Goal: Information Seeking & Learning: Learn about a topic

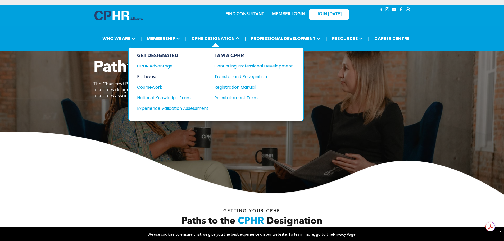
click at [151, 76] on div "Pathways" at bounding box center [169, 76] width 64 height 7
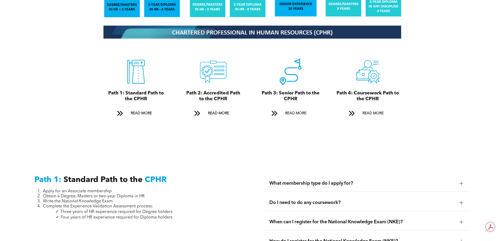
scroll to position [609, 0]
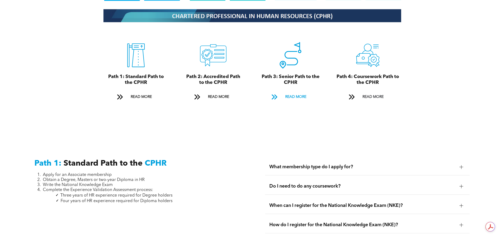
click at [299, 92] on span "READ MORE" at bounding box center [295, 97] width 25 height 10
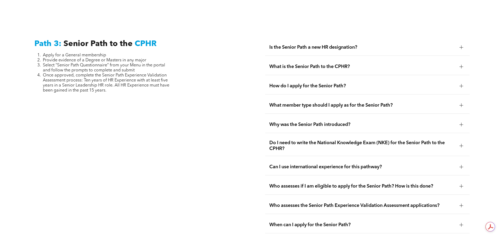
scroll to position [1329, 0]
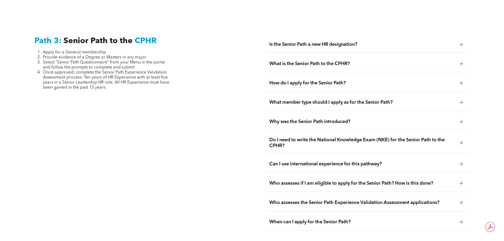
click at [397, 137] on span "Do I need to write the National Knowledge Exam (NKE) for the Senior Path to the…" at bounding box center [362, 143] width 186 height 12
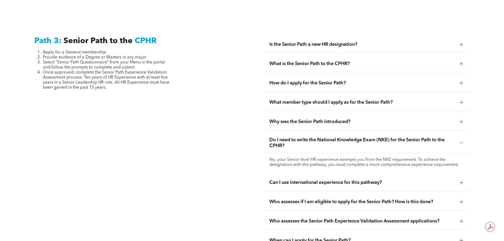
click at [405, 133] on div "Do I need to write the National Knowledge Exam (NKE) for the Senior Path to the…" at bounding box center [367, 143] width 205 height 20
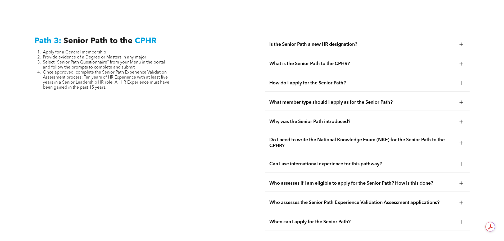
click at [406, 137] on span "Do I need to write the National Knowledge Exam (NKE) for the Senior Path to the…" at bounding box center [362, 143] width 186 height 12
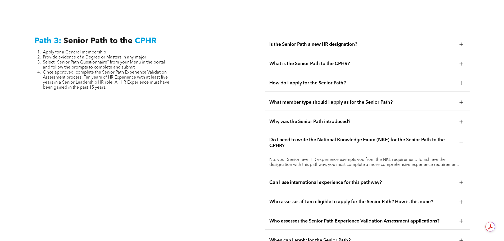
click at [409, 137] on span "Do I need to write the National Knowledge Exam (NKE) for the Senior Path to the…" at bounding box center [362, 143] width 186 height 12
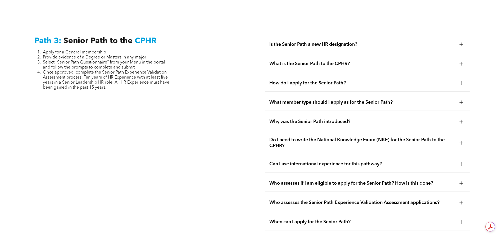
click at [410, 161] on span "Can I use international experience for this pathway?" at bounding box center [362, 164] width 186 height 6
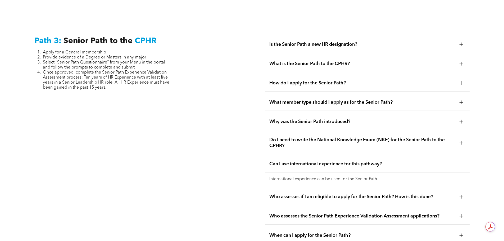
click at [410, 161] on span "Can I use international experience for this pathway?" at bounding box center [362, 164] width 186 height 6
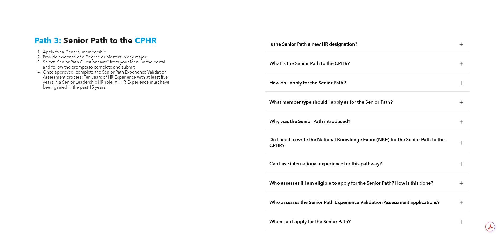
click at [409, 180] on span "Who assesses if I am eligible to apply for the Senior Path? How is this done?" at bounding box center [362, 183] width 186 height 6
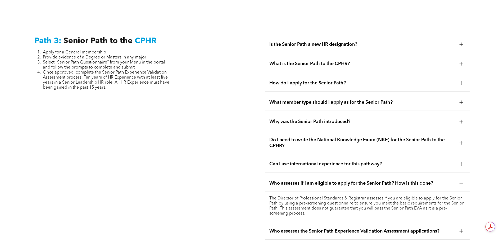
click at [429, 175] on div "Who assesses if I am eligible to apply for the Senior Path? How is this done?" at bounding box center [367, 183] width 205 height 17
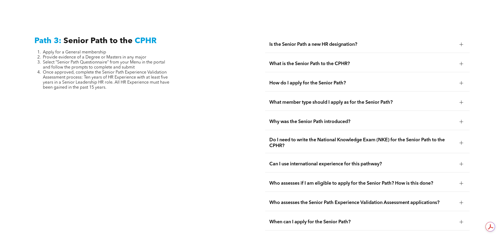
click at [425, 219] on span "When can I apply for the Senior Path?" at bounding box center [362, 222] width 186 height 6
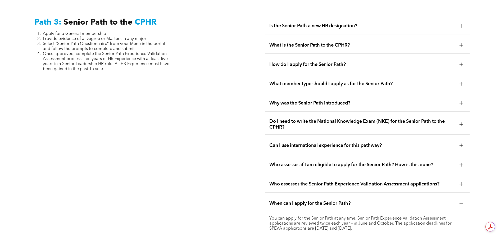
scroll to position [1382, 0]
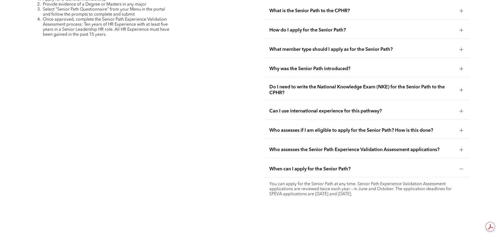
click at [448, 166] on span "When can I apply for the Senior Path?" at bounding box center [362, 169] width 186 height 6
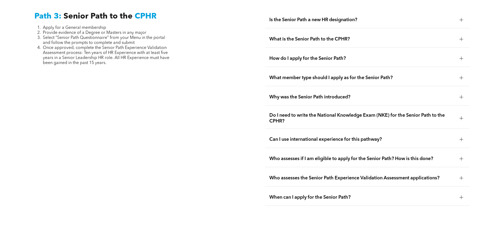
scroll to position [1379, 0]
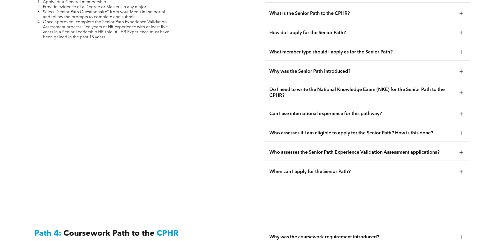
click at [342, 130] on span "Who assesses if I am eligible to apply for the Senior Path? How is this done?" at bounding box center [362, 133] width 186 height 6
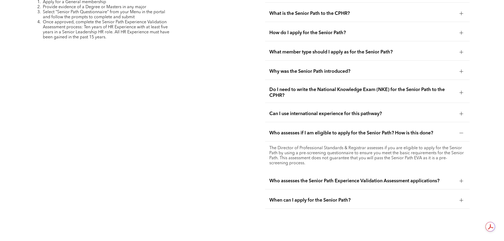
click at [359, 178] on span "Who assesses the Senior Path Experience Validation Assessment applications?" at bounding box center [362, 181] width 186 height 6
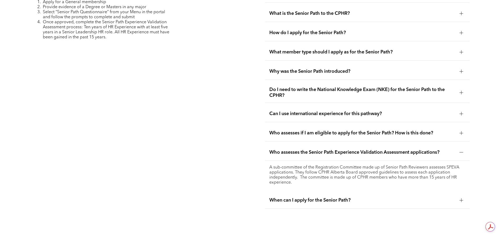
click at [362, 130] on span "Who assesses if I am eligible to apply for the Senior Path? How is this done?" at bounding box center [362, 133] width 186 height 6
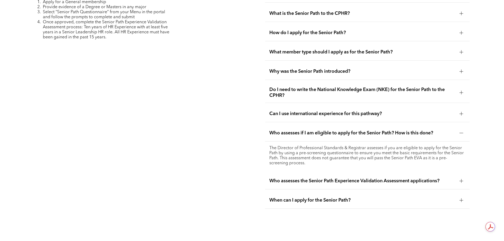
click at [365, 87] on span "Do I need to write the National Knowledge Exam (NKE) for the Senior Path to the…" at bounding box center [362, 93] width 186 height 12
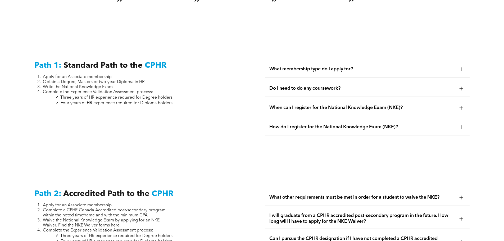
scroll to position [0, 0]
